Goal: Task Accomplishment & Management: Manage account settings

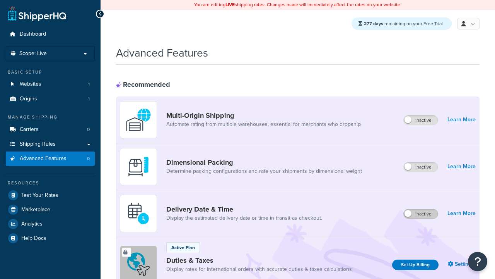
click at [421, 214] on label "Inactive" at bounding box center [421, 213] width 34 height 9
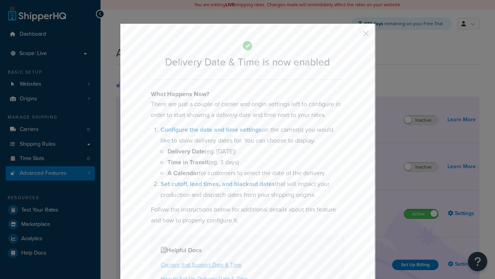
click at [354, 36] on button "button" at bounding box center [355, 36] width 2 height 2
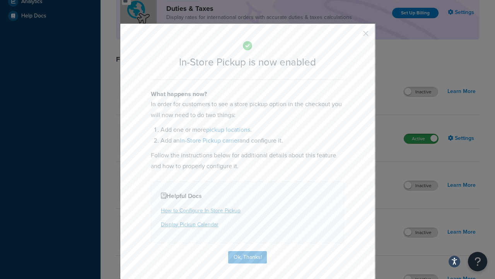
scroll to position [266, 0]
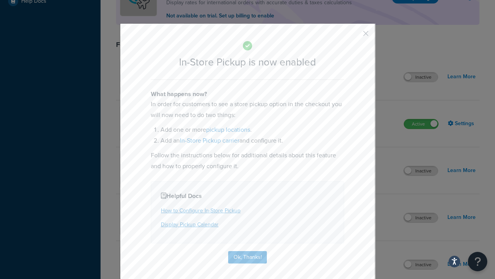
click at [354, 36] on button "button" at bounding box center [355, 36] width 2 height 2
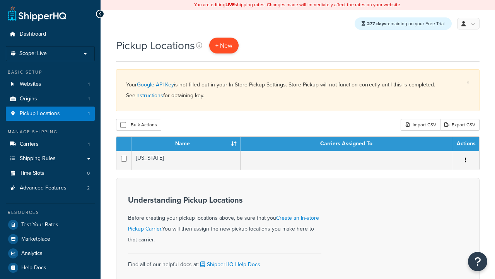
click at [225, 46] on span "+ New" at bounding box center [224, 45] width 17 height 9
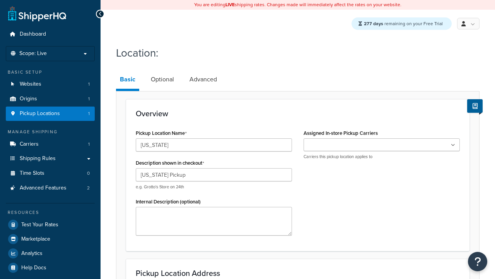
type input "California Pickup"
click at [382, 145] on ul at bounding box center [382, 144] width 156 height 13
type input "3385 Michelson Drive"
type input "Suite B"
type input "Irvine"
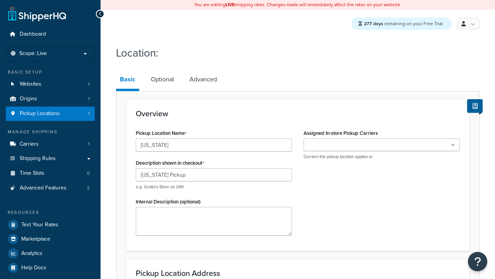
select select "5"
type input "Irvine"
type input "92612"
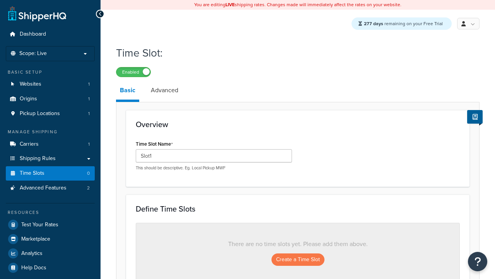
type input "Slot1"
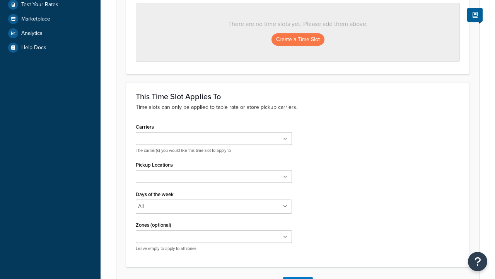
click at [214, 179] on ul at bounding box center [214, 176] width 156 height 13
click at [298, 40] on button "Create a Time Slot" at bounding box center [298, 39] width 53 height 12
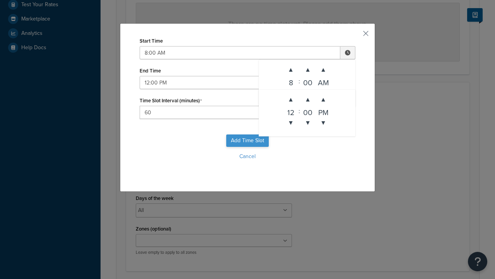
click at [248, 140] on button "Add Time Slot" at bounding box center [247, 140] width 43 height 12
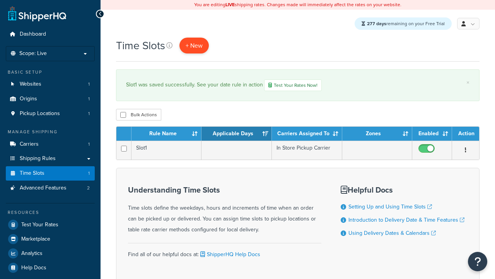
click at [194, 46] on span "+ New" at bounding box center [194, 45] width 17 height 9
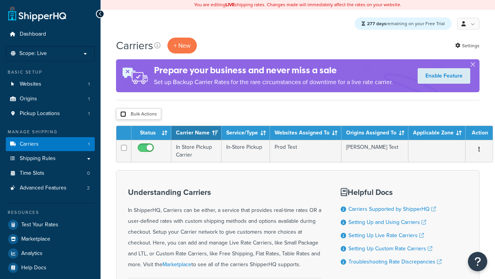
click at [123, 115] on input "checkbox" at bounding box center [123, 114] width 6 height 6
checkbox input "true"
click at [0, 0] on button "Delete" at bounding box center [0, 0] width 0 height 0
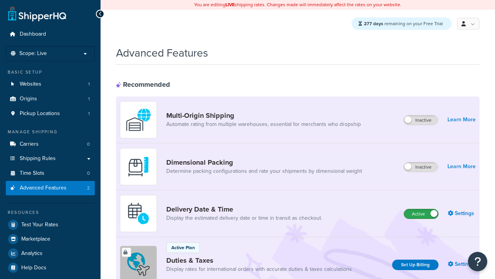
click at [421, 214] on label "Active" at bounding box center [421, 213] width 34 height 9
